Goal: Transaction & Acquisition: Purchase product/service

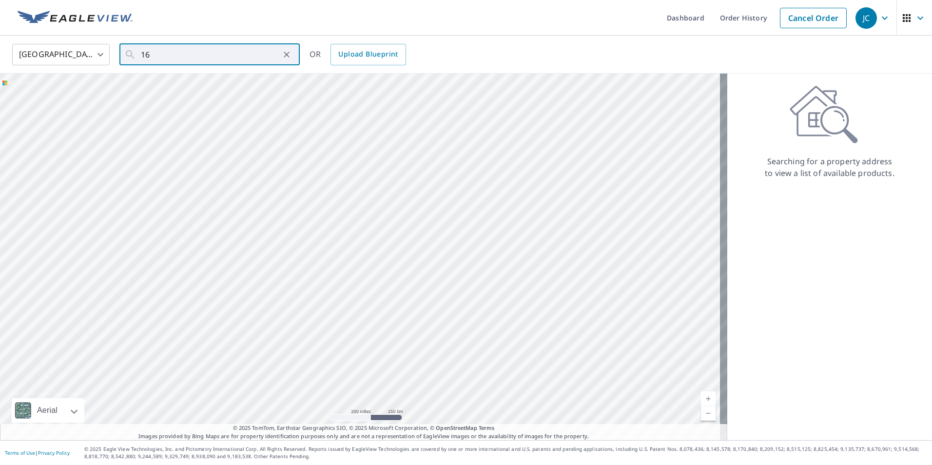
type input "1"
click at [194, 84] on span "[STREET_ADDRESS]" at bounding box center [215, 83] width 153 height 12
type input "[STREET_ADDRESS]"
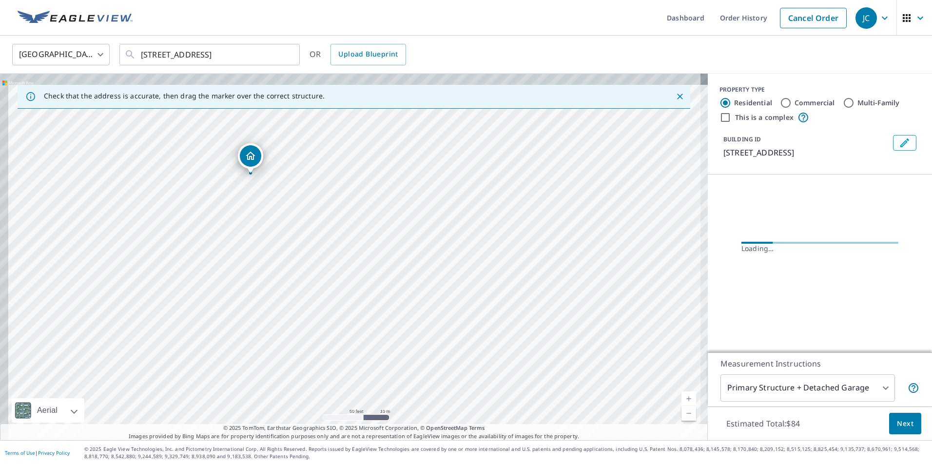
drag, startPoint x: 282, startPoint y: 198, endPoint x: 329, endPoint y: 273, distance: 88.7
click at [328, 272] on div "[STREET_ADDRESS]" at bounding box center [354, 257] width 708 height 367
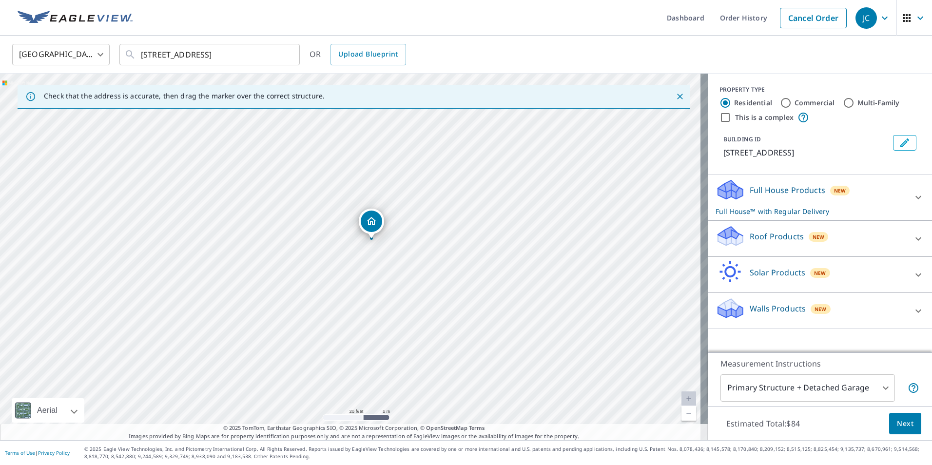
click at [913, 307] on icon at bounding box center [919, 311] width 12 height 12
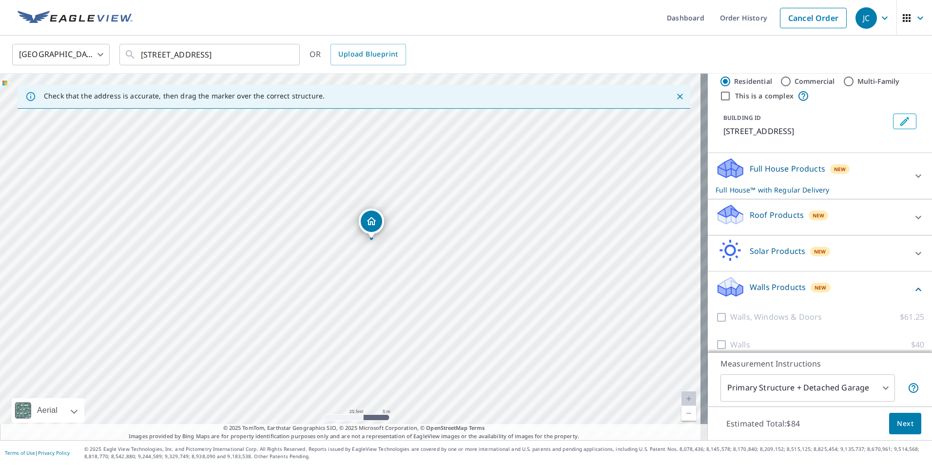
scroll to position [32, 0]
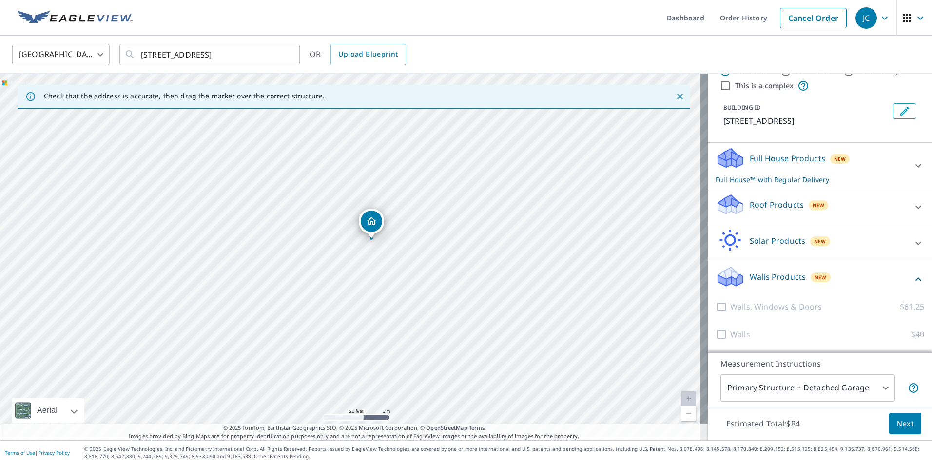
click at [913, 210] on icon at bounding box center [919, 207] width 12 height 12
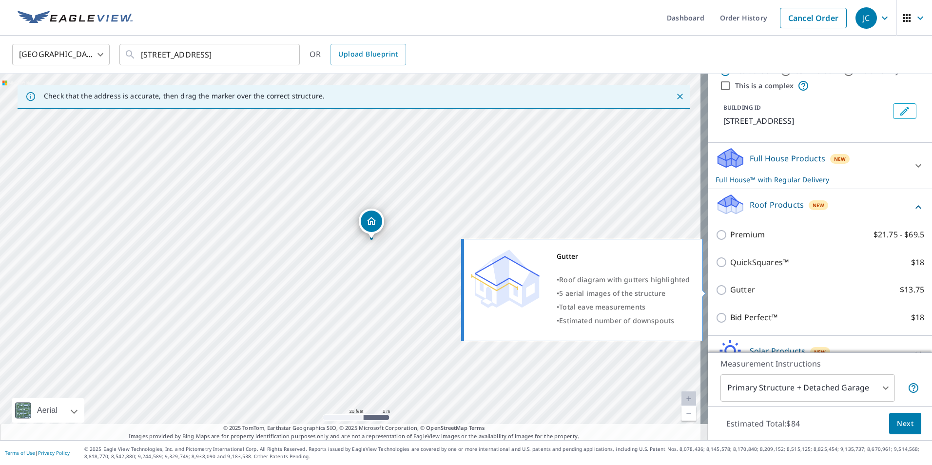
click at [716, 292] on input "Gutter $13.75" at bounding box center [723, 290] width 15 height 12
checkbox input "true"
checkbox input "false"
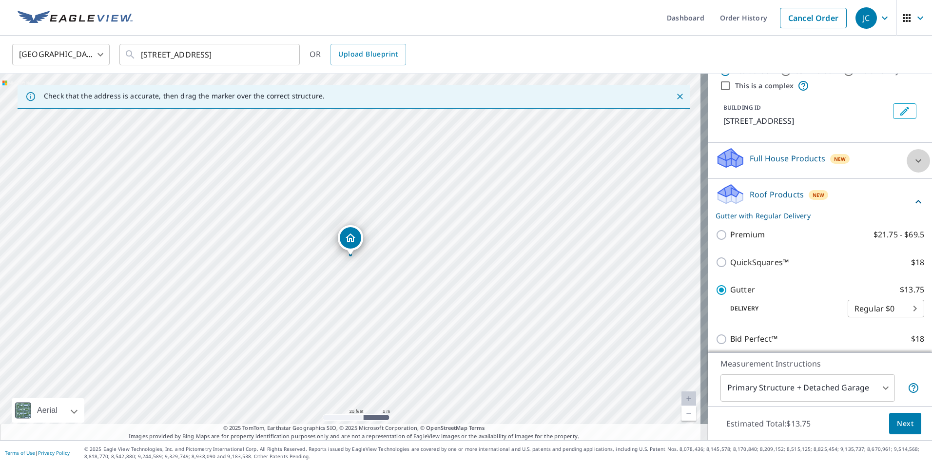
click at [913, 163] on icon at bounding box center [919, 161] width 12 height 12
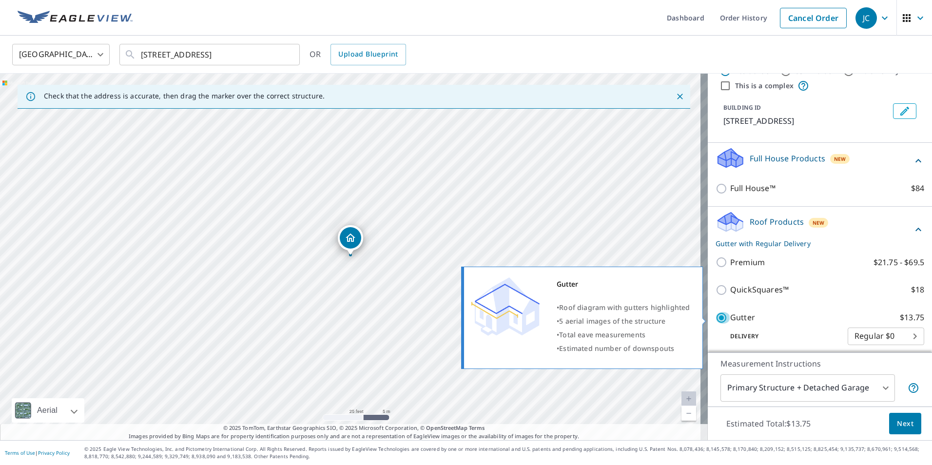
click at [716, 319] on input "Gutter $13.75" at bounding box center [723, 318] width 15 height 12
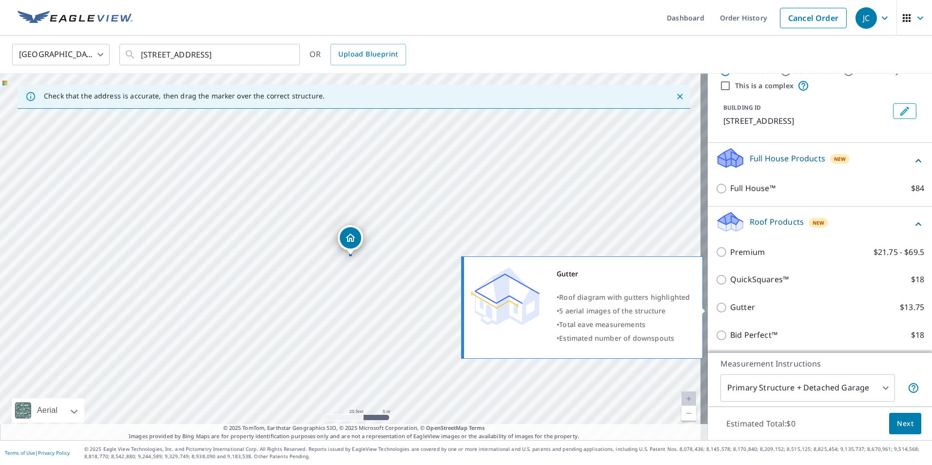
click at [716, 311] on input "Gutter $13.75" at bounding box center [723, 308] width 15 height 12
checkbox input "true"
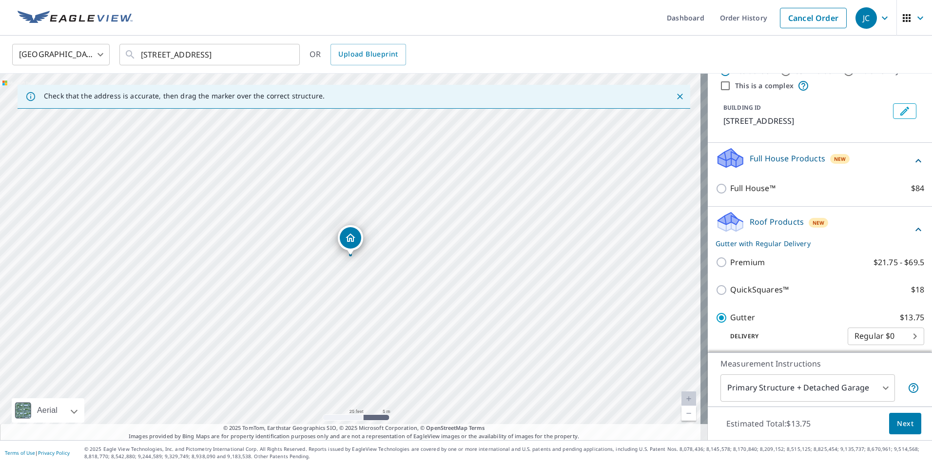
click at [908, 421] on button "Next" at bounding box center [905, 424] width 32 height 22
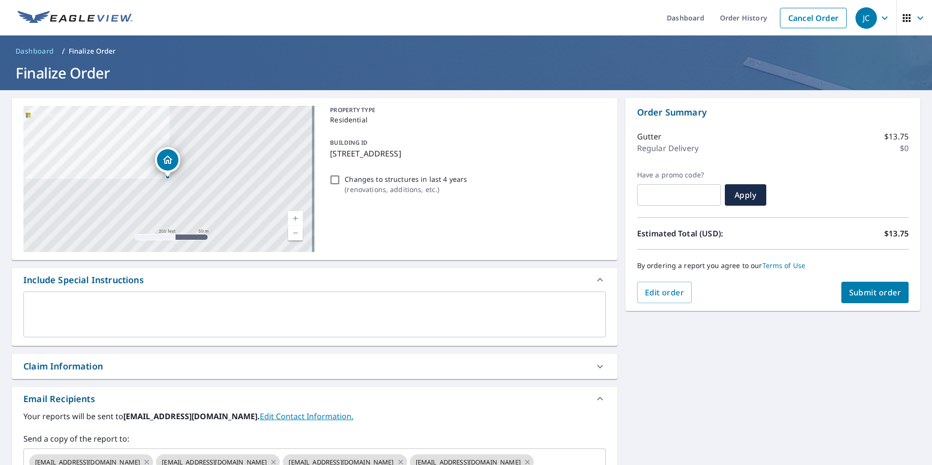
click at [852, 295] on span "Submit order" at bounding box center [875, 292] width 52 height 11
checkbox input "true"
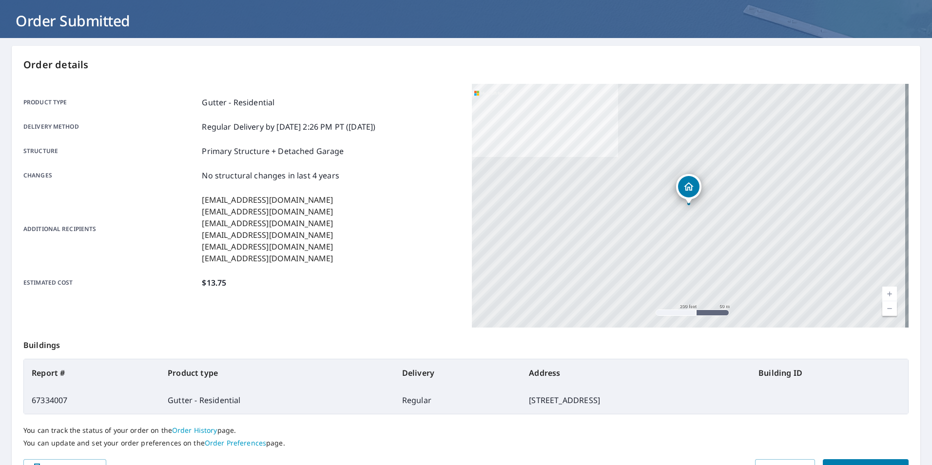
scroll to position [109, 0]
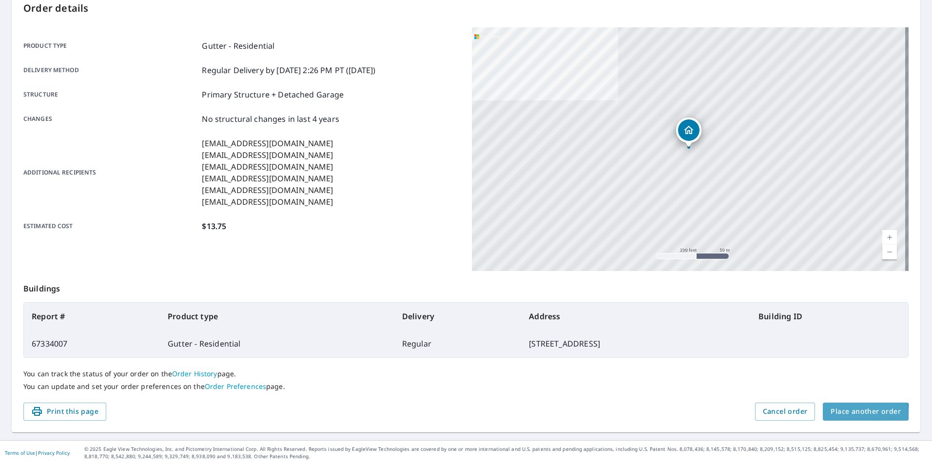
click at [841, 414] on span "Place another order" at bounding box center [866, 412] width 70 height 12
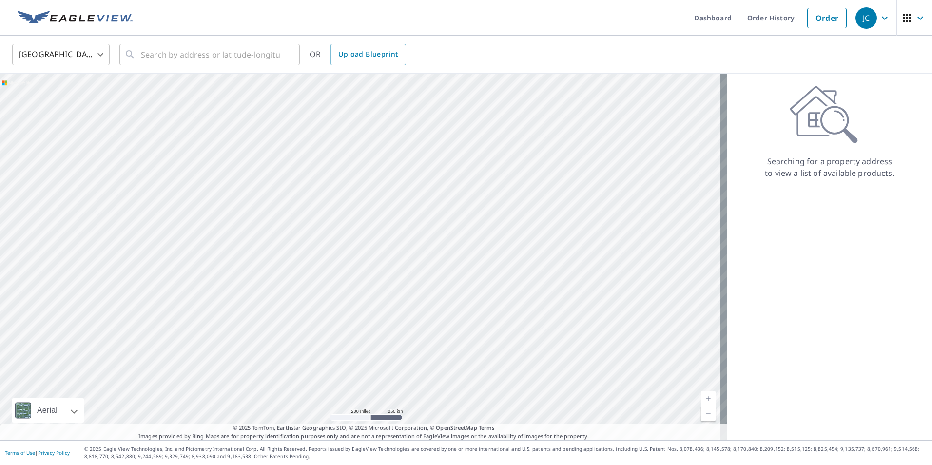
click at [99, 54] on body "JC JC Dashboard Order History Order JC United States US ​ ​ OR Upload Blueprint…" at bounding box center [466, 232] width 932 height 465
click at [82, 95] on li "[GEOGRAPHIC_DATA]" at bounding box center [60, 99] width 97 height 18
type input "CA"
click at [143, 49] on input "text" at bounding box center [210, 54] width 139 height 27
paste input "[STREET_ADDRESS]"
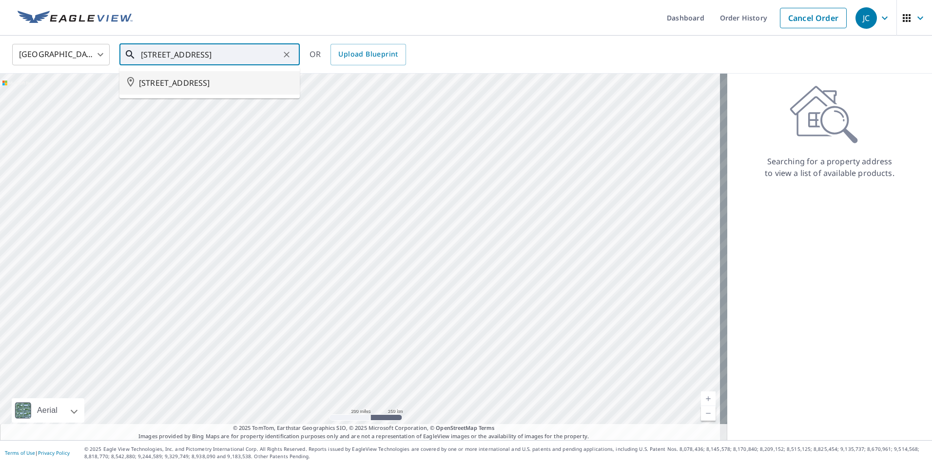
click at [159, 86] on span "[STREET_ADDRESS]" at bounding box center [215, 83] width 153 height 12
type input "[STREET_ADDRESS]"
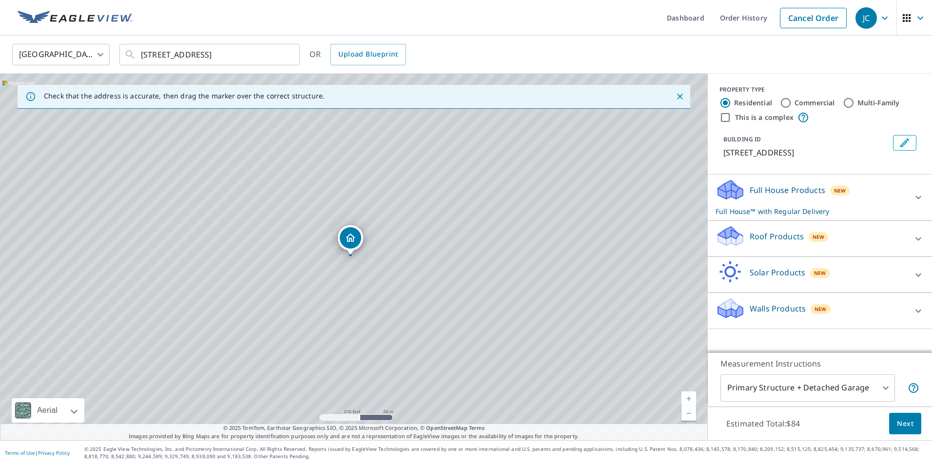
click at [913, 245] on icon at bounding box center [919, 239] width 12 height 12
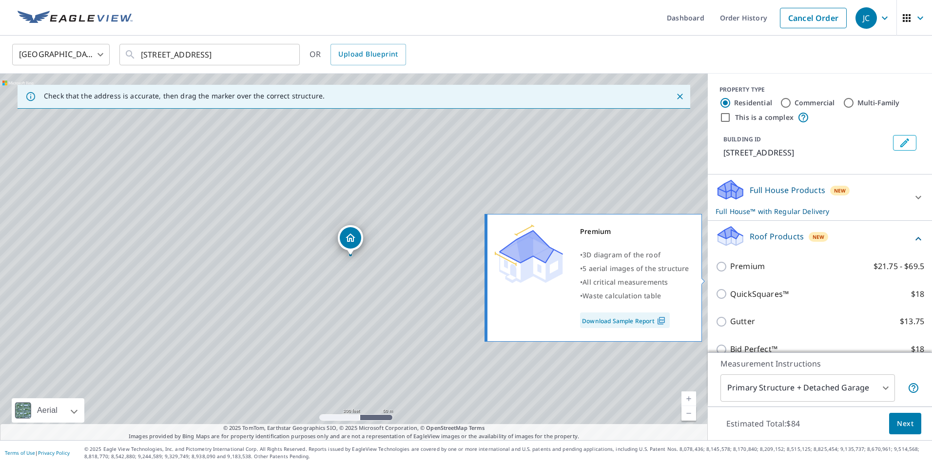
click at [716, 273] on input "Premium $21.75 - $69.5" at bounding box center [723, 267] width 15 height 12
checkbox input "true"
checkbox input "false"
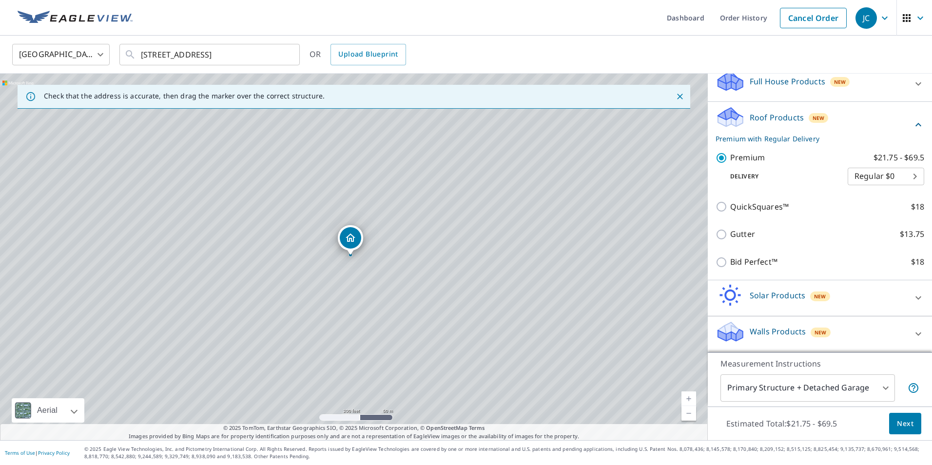
scroll to position [120, 0]
click at [900, 425] on span "Next" at bounding box center [905, 424] width 17 height 12
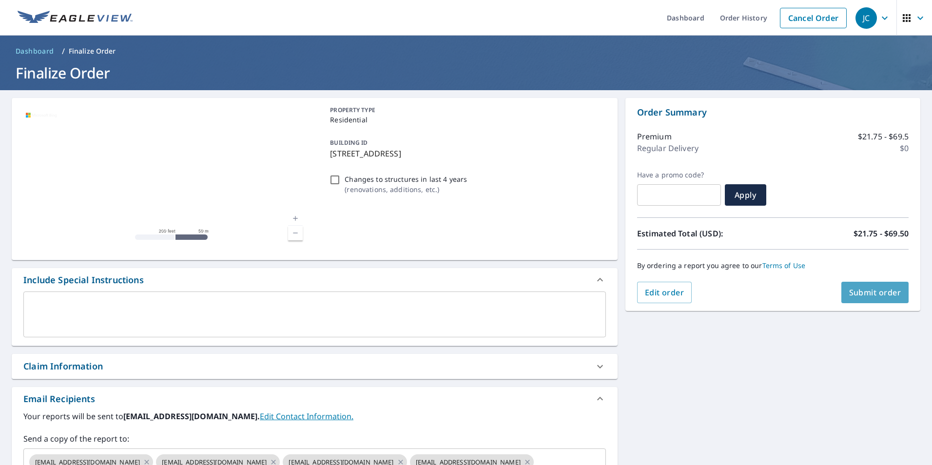
click at [852, 291] on span "Submit order" at bounding box center [875, 292] width 52 height 11
checkbox input "true"
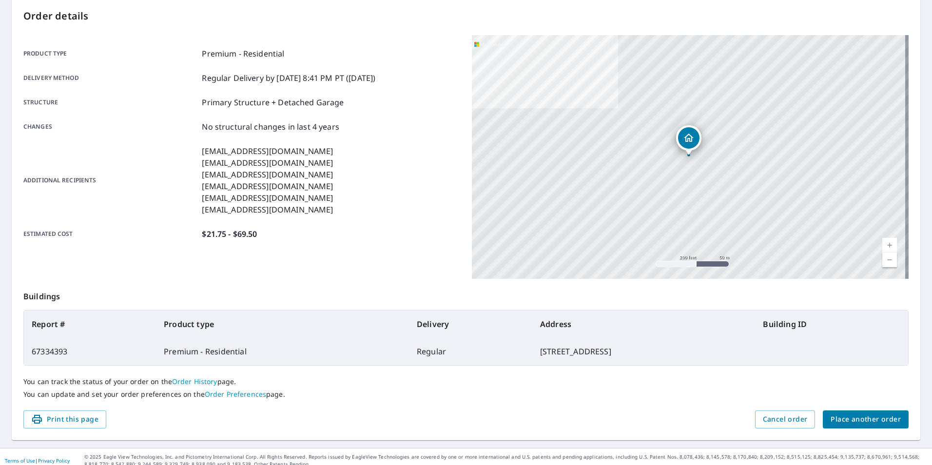
scroll to position [109, 0]
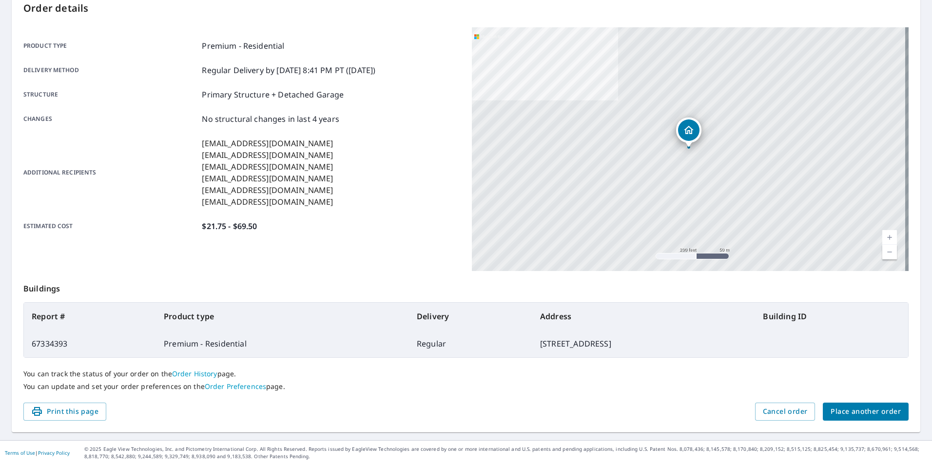
click at [840, 414] on span "Place another order" at bounding box center [866, 412] width 70 height 12
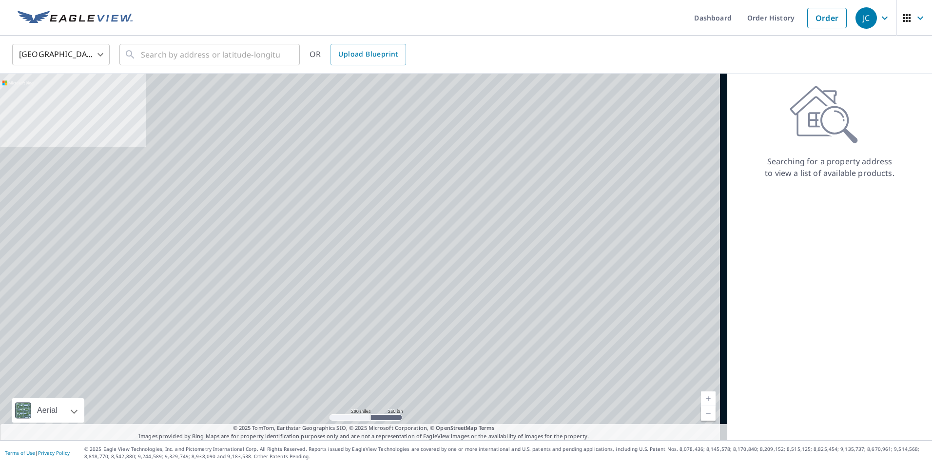
click at [101, 57] on body "JC JC Dashboard Order History Order JC United States US ​ ​ OR Upload Blueprint…" at bounding box center [466, 232] width 932 height 465
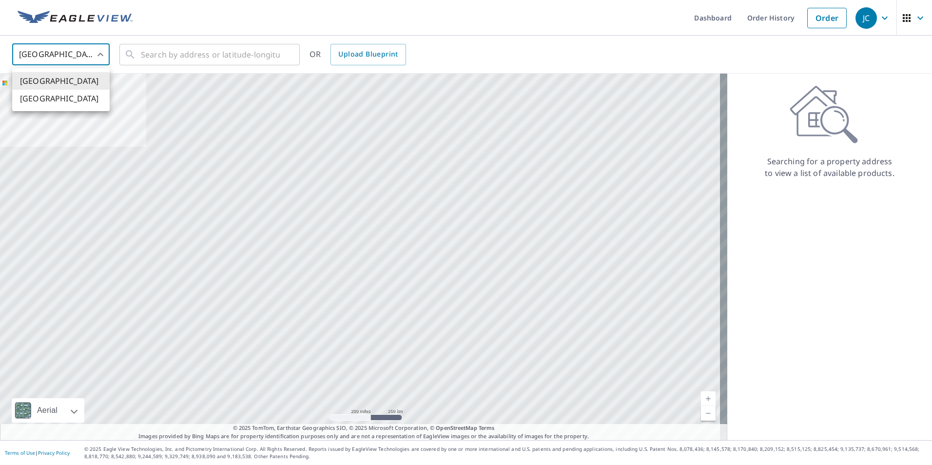
click at [75, 99] on li "[GEOGRAPHIC_DATA]" at bounding box center [60, 99] width 97 height 18
type input "CA"
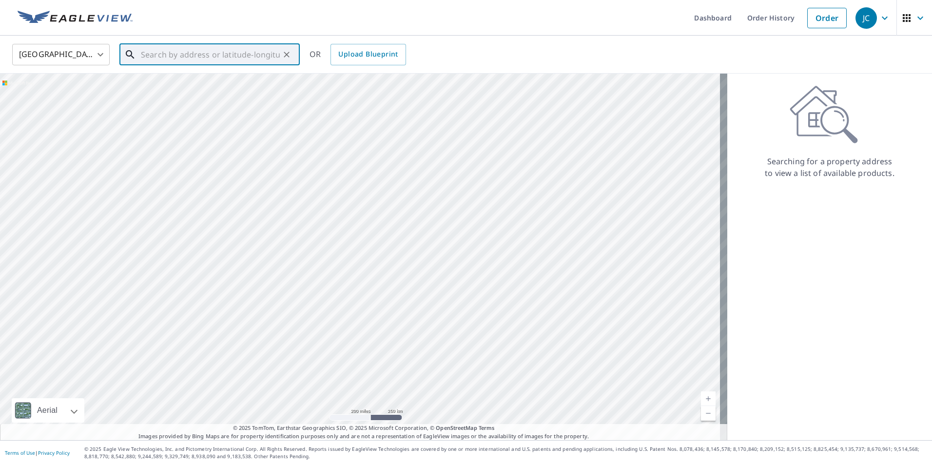
click at [153, 56] on input "text" at bounding box center [210, 54] width 139 height 27
paste input "16 TRAFFORD PL"
click at [167, 86] on span "[STREET_ADDRESS]" at bounding box center [215, 83] width 153 height 12
type input "[STREET_ADDRESS]"
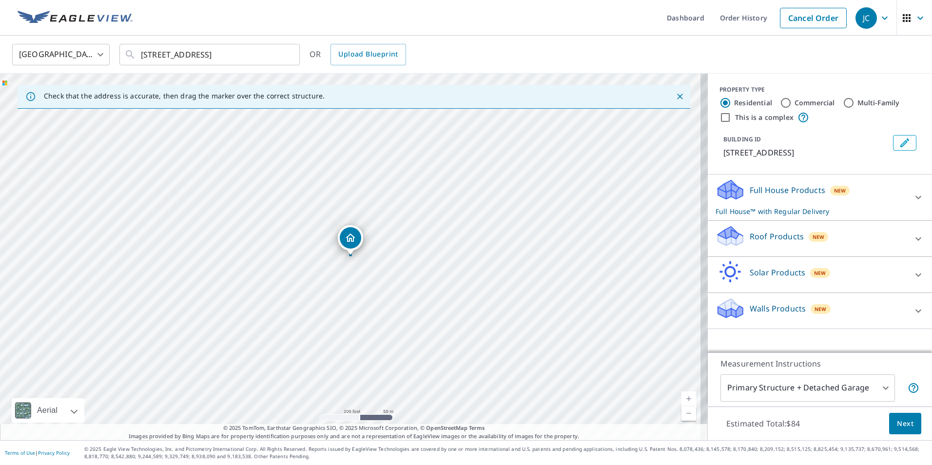
click at [812, 196] on div "Full House Products New Full House™ with Regular Delivery" at bounding box center [811, 197] width 191 height 38
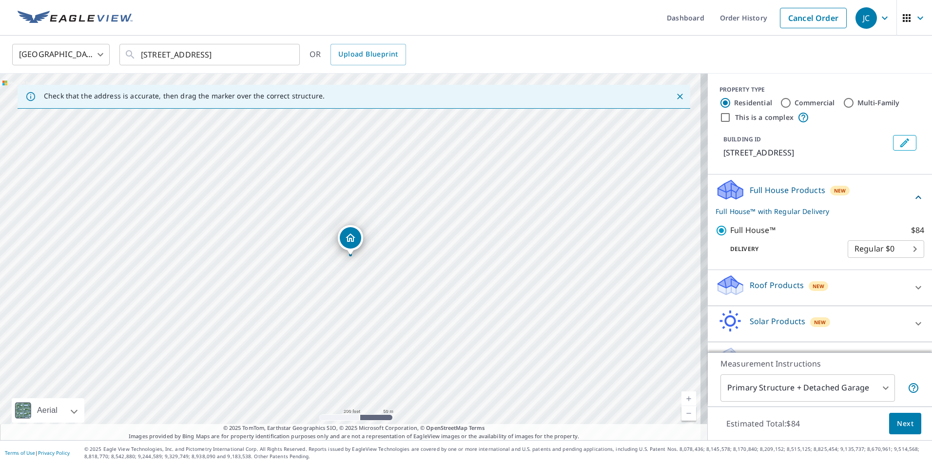
click at [897, 426] on span "Next" at bounding box center [905, 424] width 17 height 12
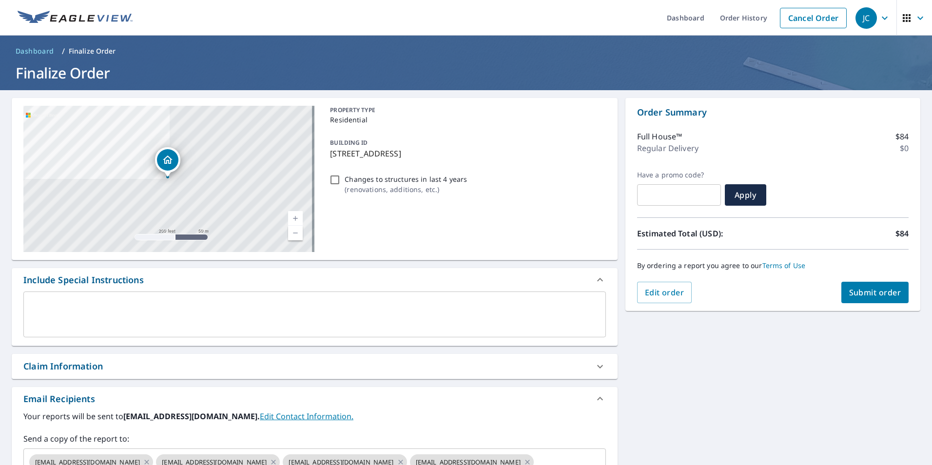
click at [857, 294] on span "Submit order" at bounding box center [875, 292] width 52 height 11
checkbox input "true"
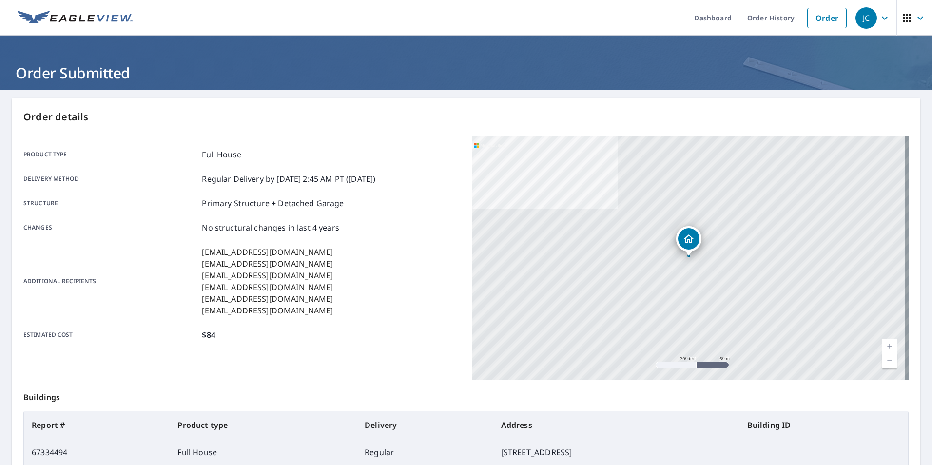
scroll to position [109, 0]
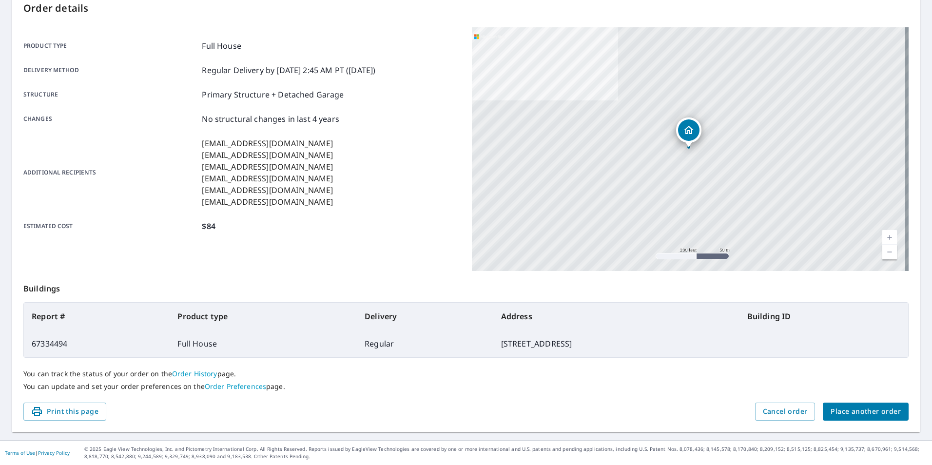
click at [839, 412] on span "Place another order" at bounding box center [866, 412] width 70 height 12
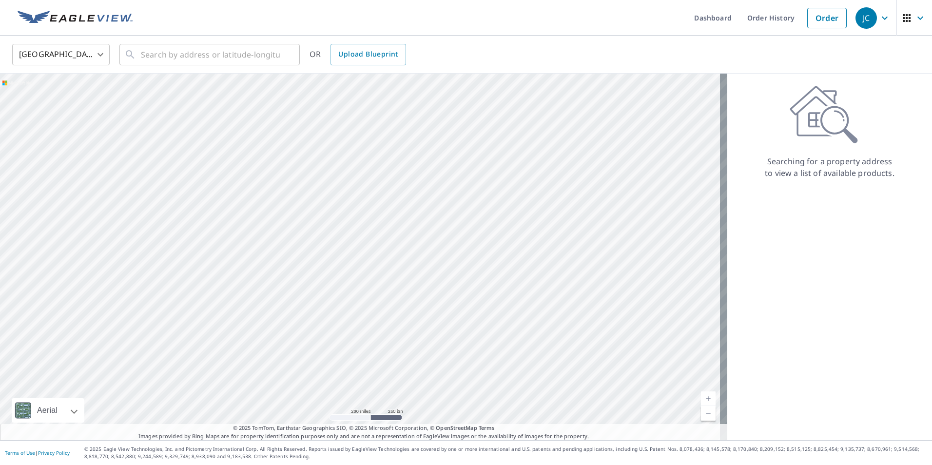
click at [86, 49] on body "JC JC Dashboard Order History Order JC United States US ​ ​ OR Upload Blueprint…" at bounding box center [466, 232] width 932 height 465
click at [70, 102] on li "[GEOGRAPHIC_DATA]" at bounding box center [60, 99] width 97 height 18
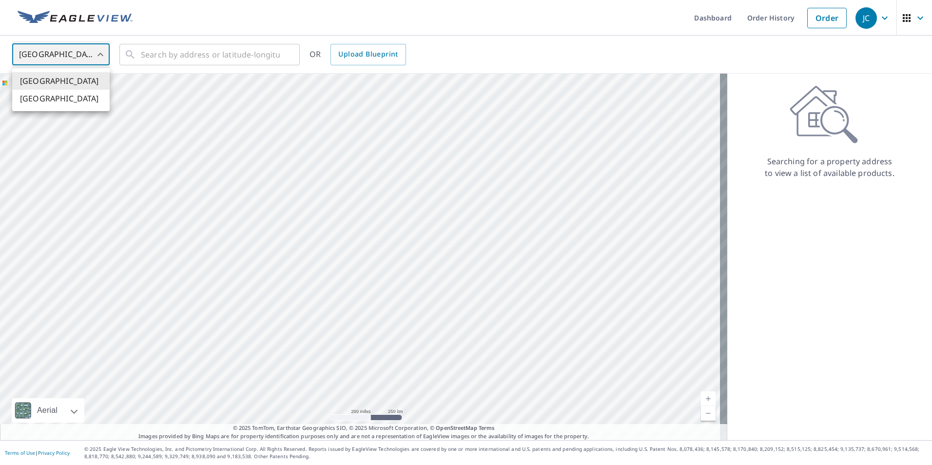
type input "CA"
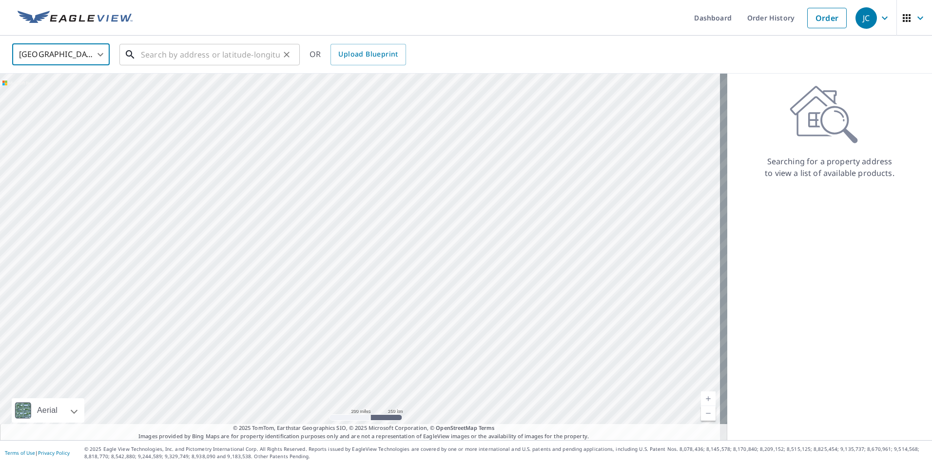
click at [159, 51] on input "text" at bounding box center [210, 54] width 139 height 27
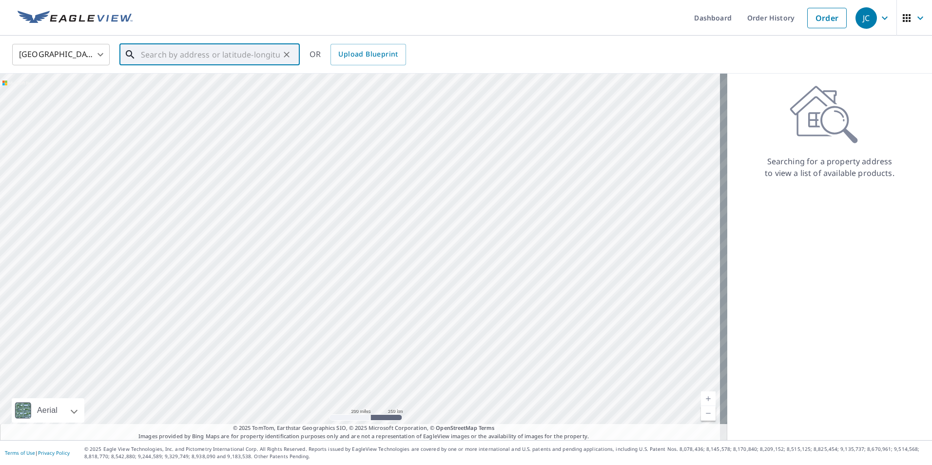
paste input "[STREET_ADDRESS]"
click at [205, 86] on span "[STREET_ADDRESS]" at bounding box center [215, 83] width 153 height 12
type input "[STREET_ADDRESS]"
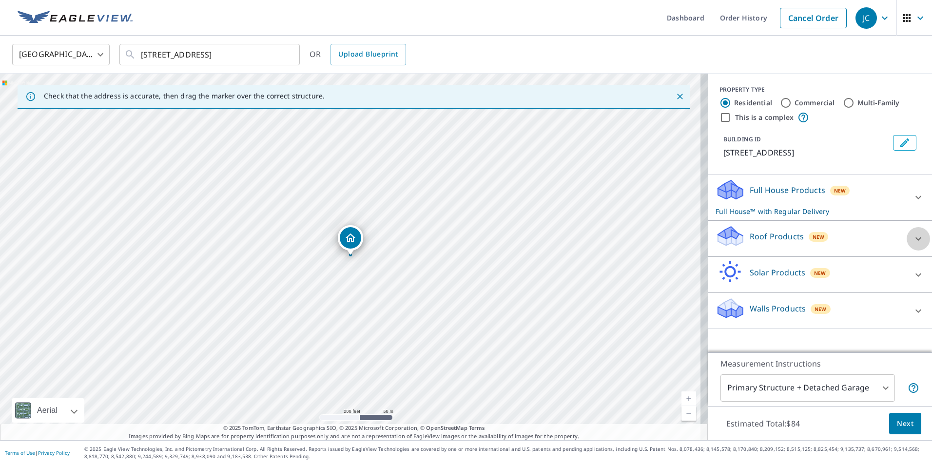
click at [913, 237] on icon at bounding box center [919, 239] width 12 height 12
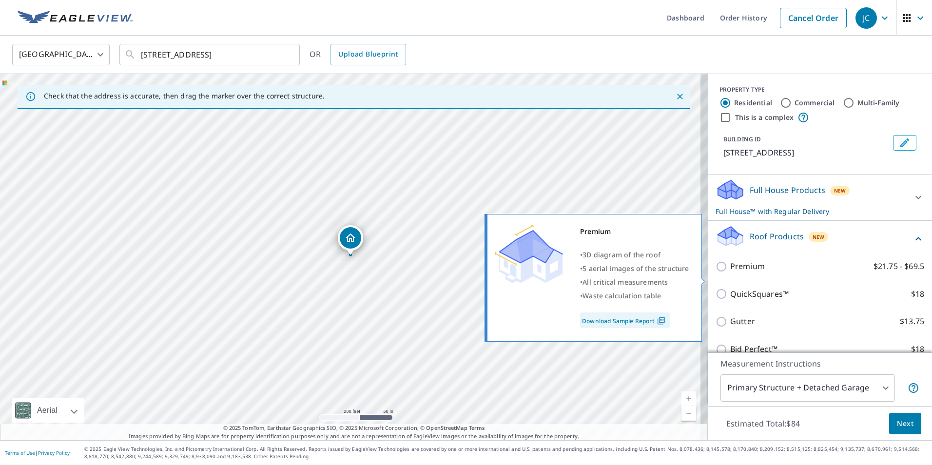
click at [718, 273] on input "Premium $21.75 - $69.5" at bounding box center [723, 267] width 15 height 12
checkbox input "true"
checkbox input "false"
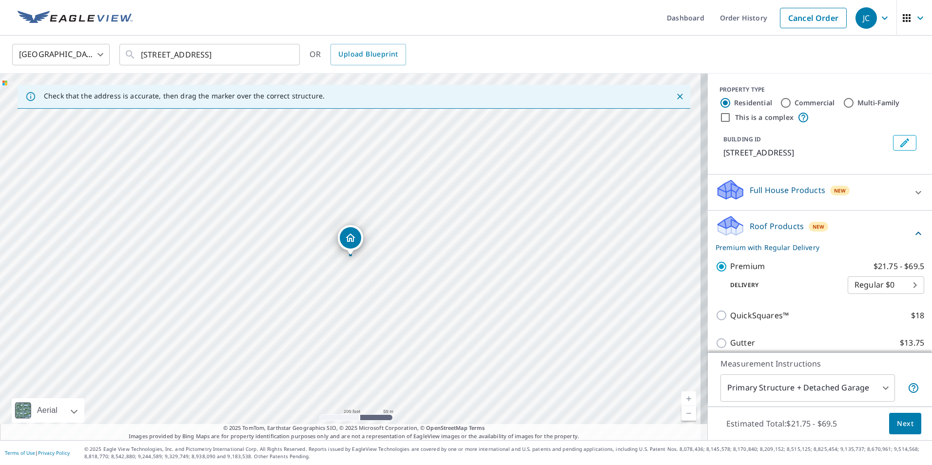
click at [897, 426] on span "Next" at bounding box center [905, 424] width 17 height 12
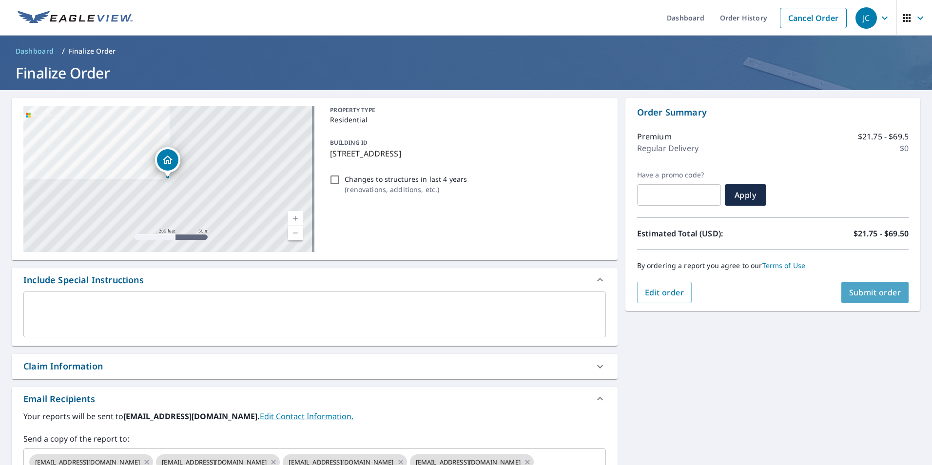
click at [882, 301] on button "Submit order" at bounding box center [875, 292] width 68 height 21
checkbox input "true"
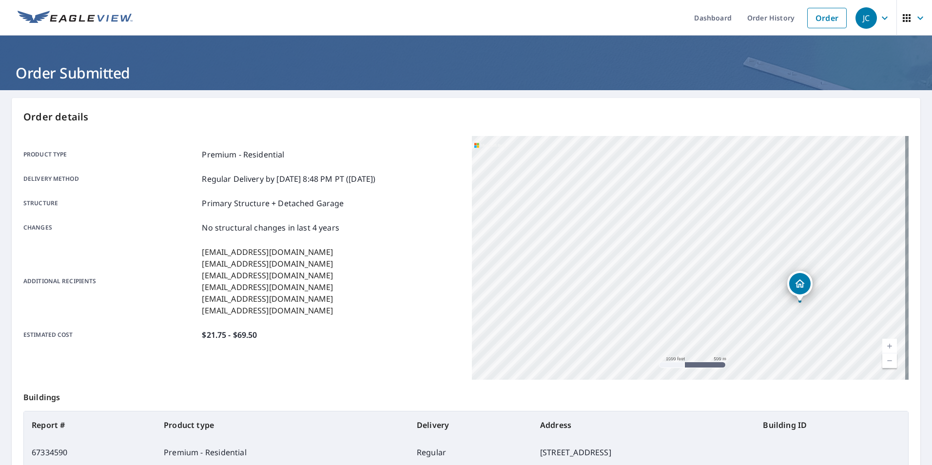
scroll to position [109, 0]
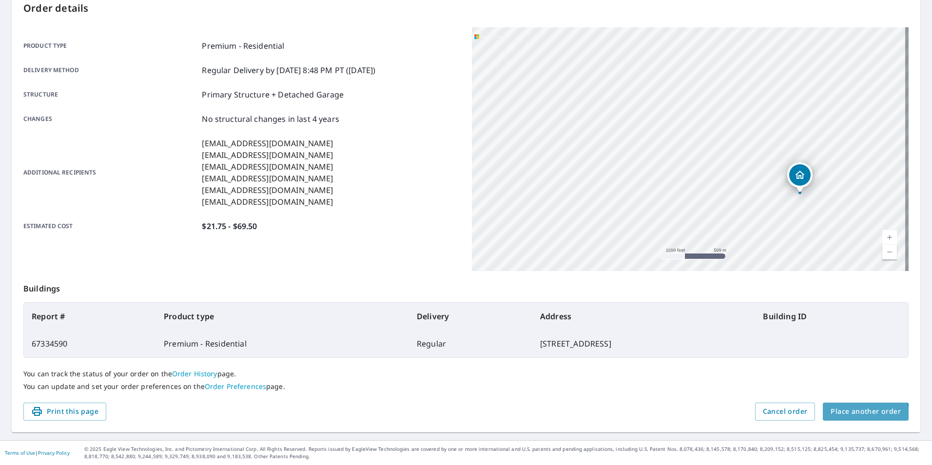
click at [853, 416] on span "Place another order" at bounding box center [866, 412] width 70 height 12
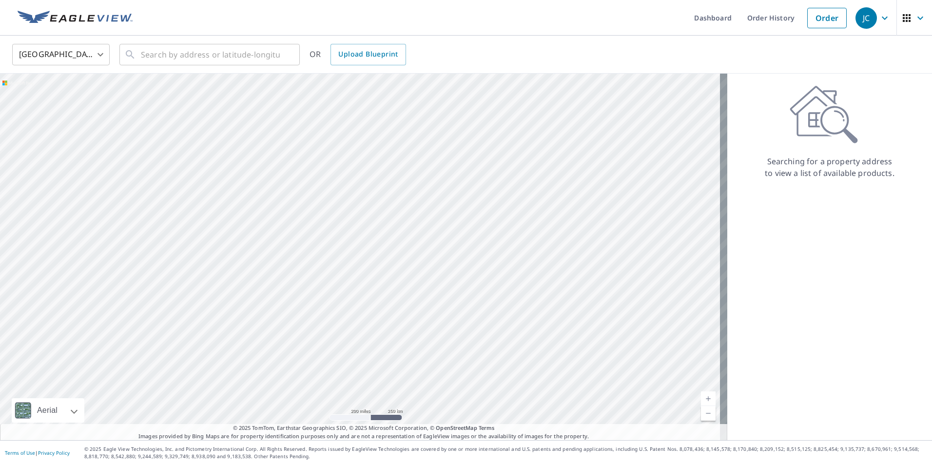
click at [97, 54] on body "JC JC Dashboard Order History Order JC United States US ​ ​ OR Upload Blueprint…" at bounding box center [466, 232] width 932 height 465
click at [78, 111] on ul "[GEOGRAPHIC_DATA] [GEOGRAPHIC_DATA]" at bounding box center [60, 89] width 97 height 43
click at [80, 109] on ul "[GEOGRAPHIC_DATA] [GEOGRAPHIC_DATA]" at bounding box center [60, 89] width 97 height 43
click at [80, 99] on li "[GEOGRAPHIC_DATA]" at bounding box center [60, 99] width 97 height 18
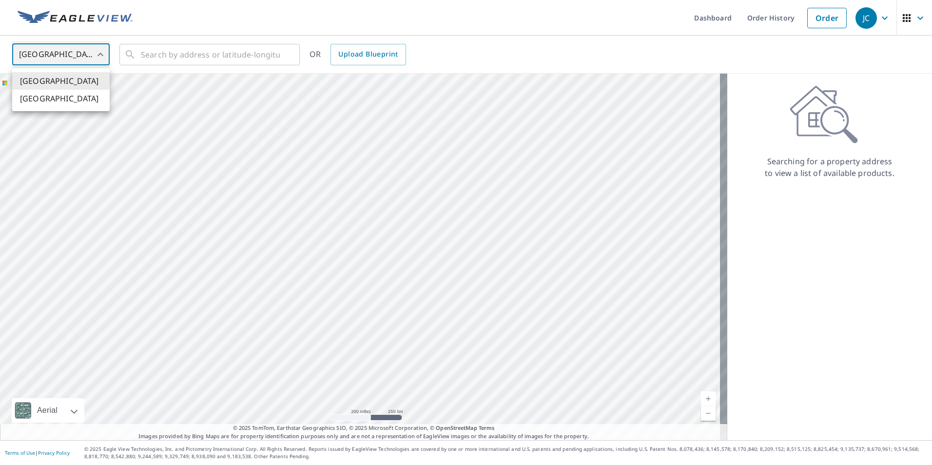
type input "CA"
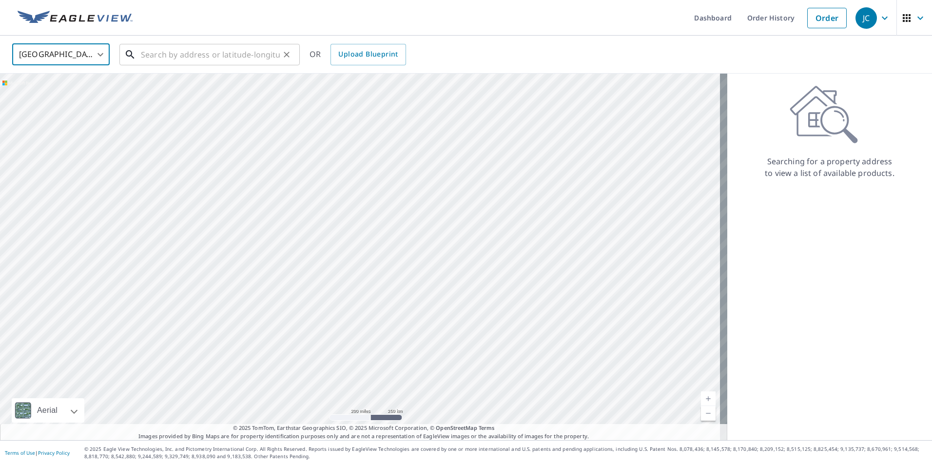
click at [147, 57] on input "text" at bounding box center [210, 54] width 139 height 27
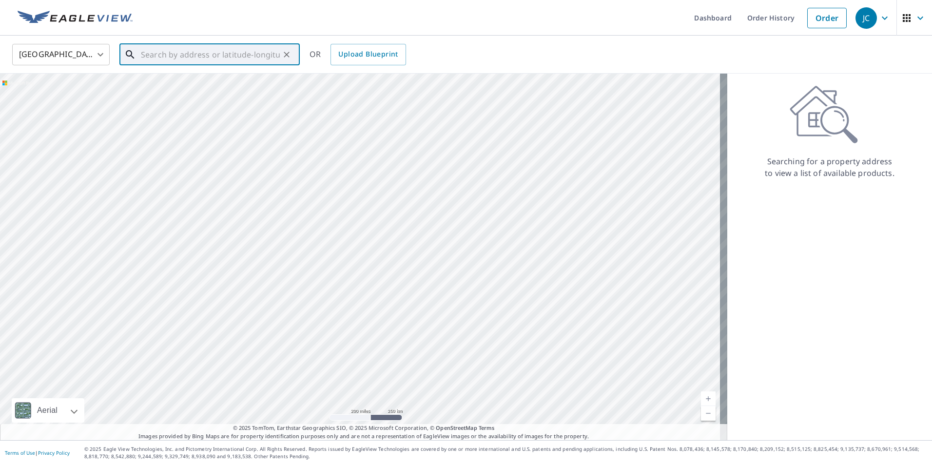
paste input "[GEOGRAPHIC_DATA]"
click at [224, 55] on input "[GEOGRAPHIC_DATA]" at bounding box center [210, 54] width 139 height 27
click at [209, 80] on span "[STREET_ADDRESS]" at bounding box center [215, 83] width 153 height 12
type input "[STREET_ADDRESS]"
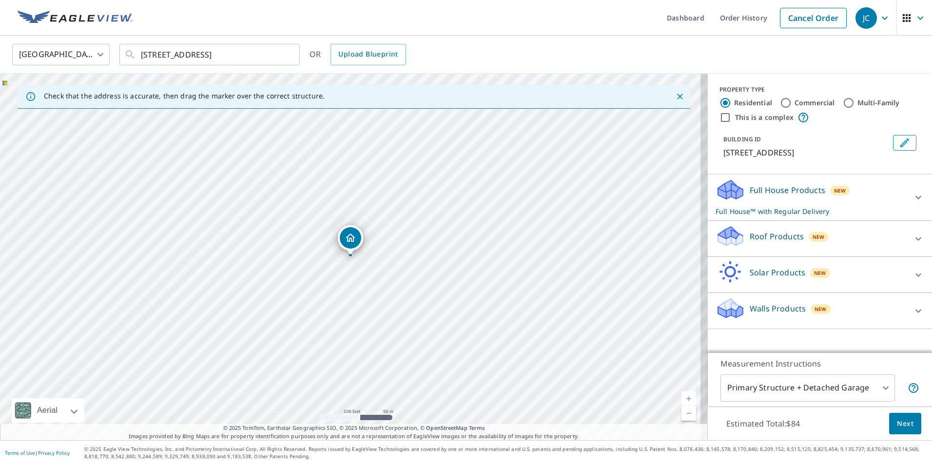
click at [915, 239] on icon at bounding box center [918, 238] width 6 height 3
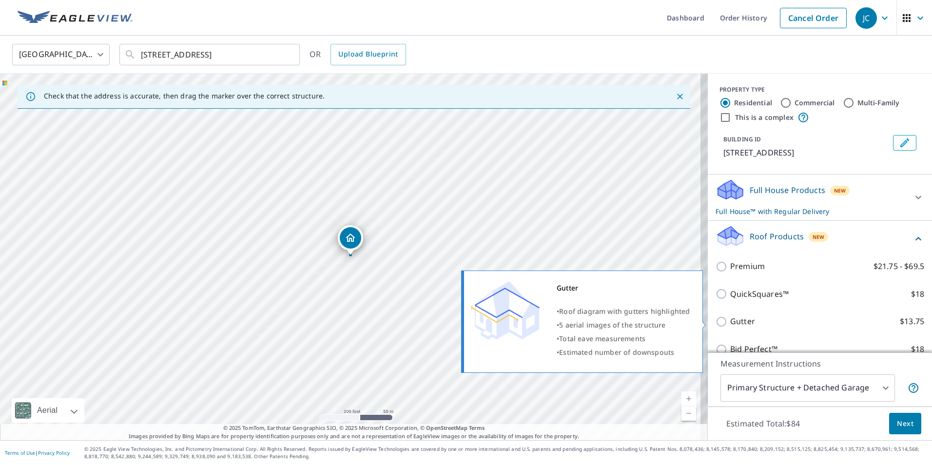
click at [716, 324] on input "Gutter $13.75" at bounding box center [723, 322] width 15 height 12
checkbox input "true"
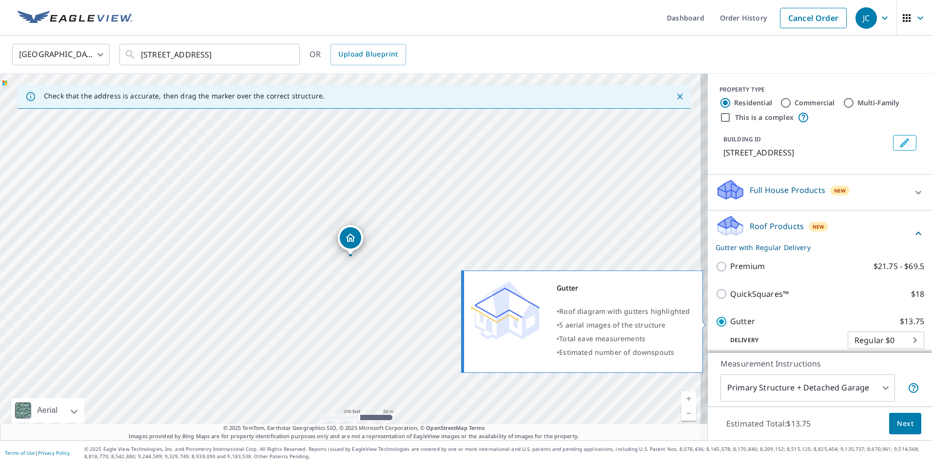
checkbox input "false"
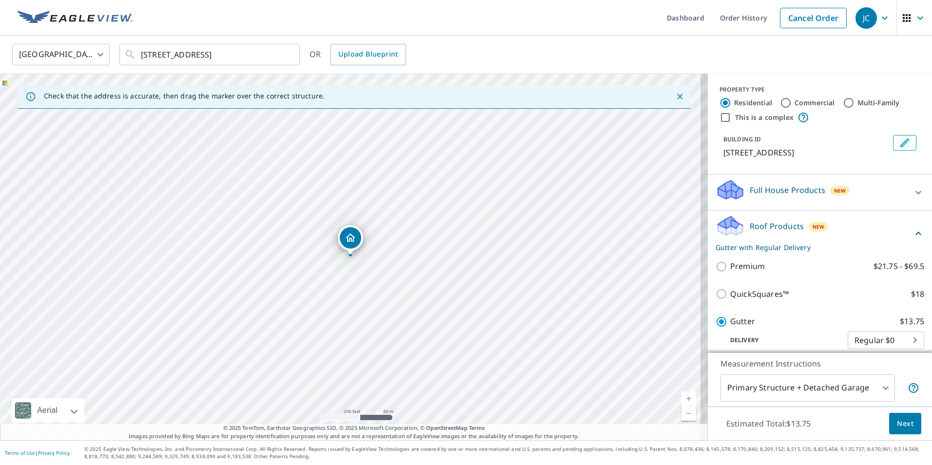
click at [900, 424] on span "Next" at bounding box center [905, 424] width 17 height 12
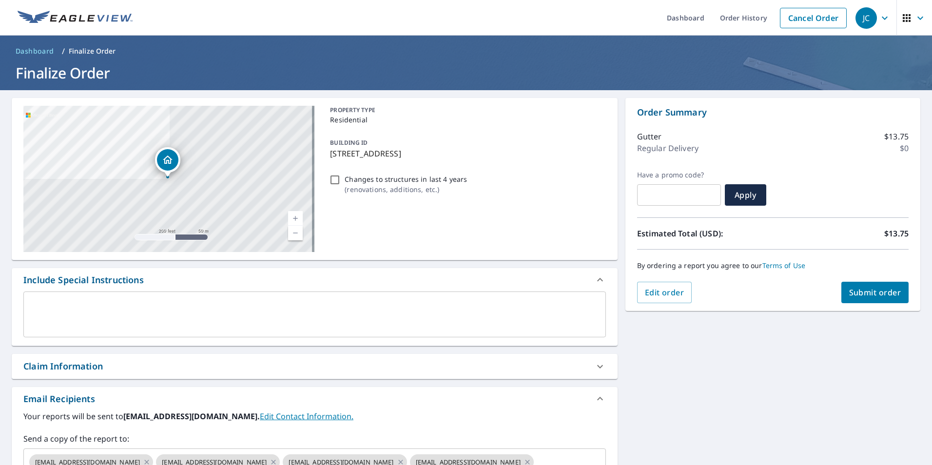
click at [868, 298] on button "Submit order" at bounding box center [875, 292] width 68 height 21
checkbox input "true"
